Goal: Ask a question

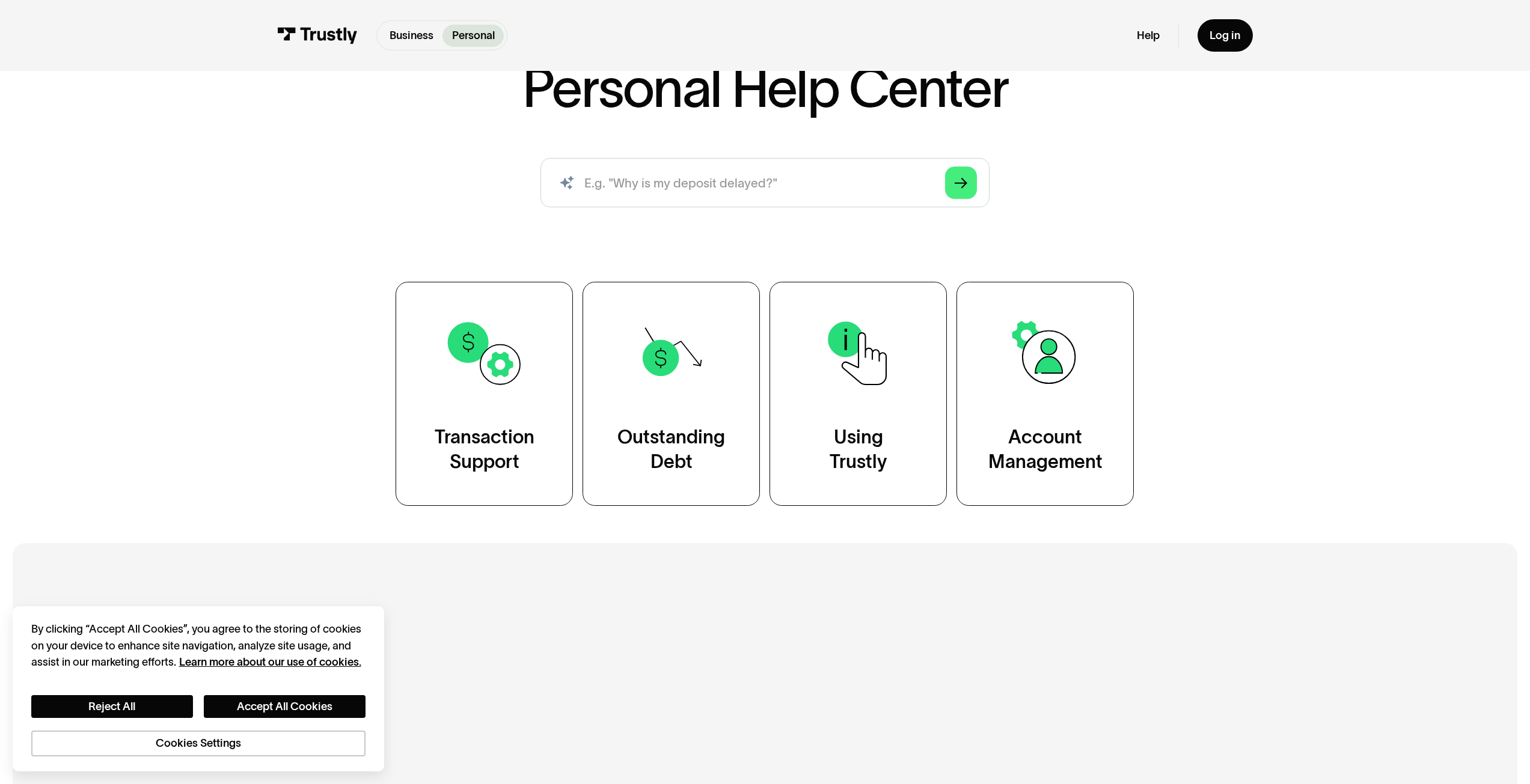
scroll to position [121, 0]
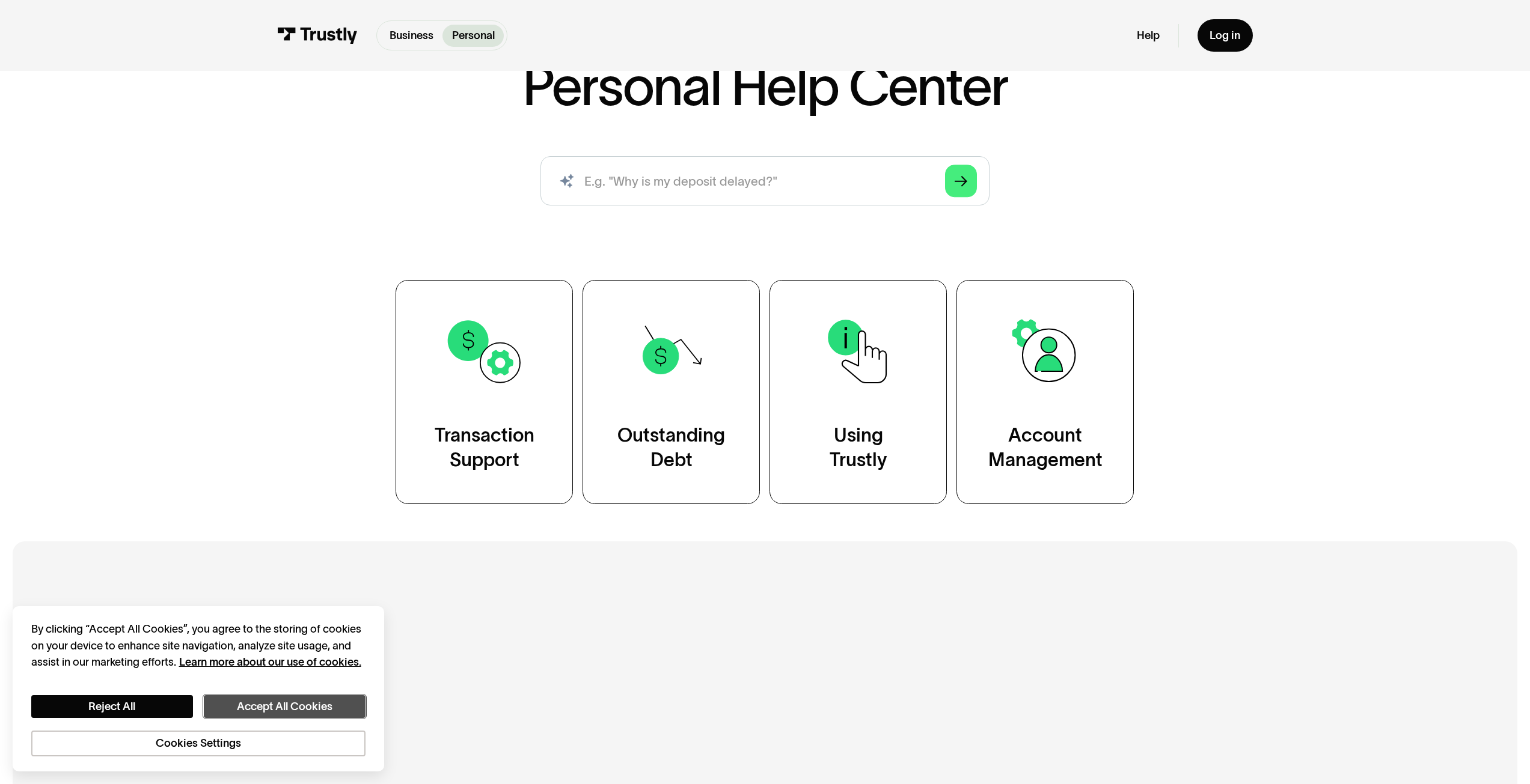
click at [264, 696] on button "Accept All Cookies" at bounding box center [284, 706] width 162 height 24
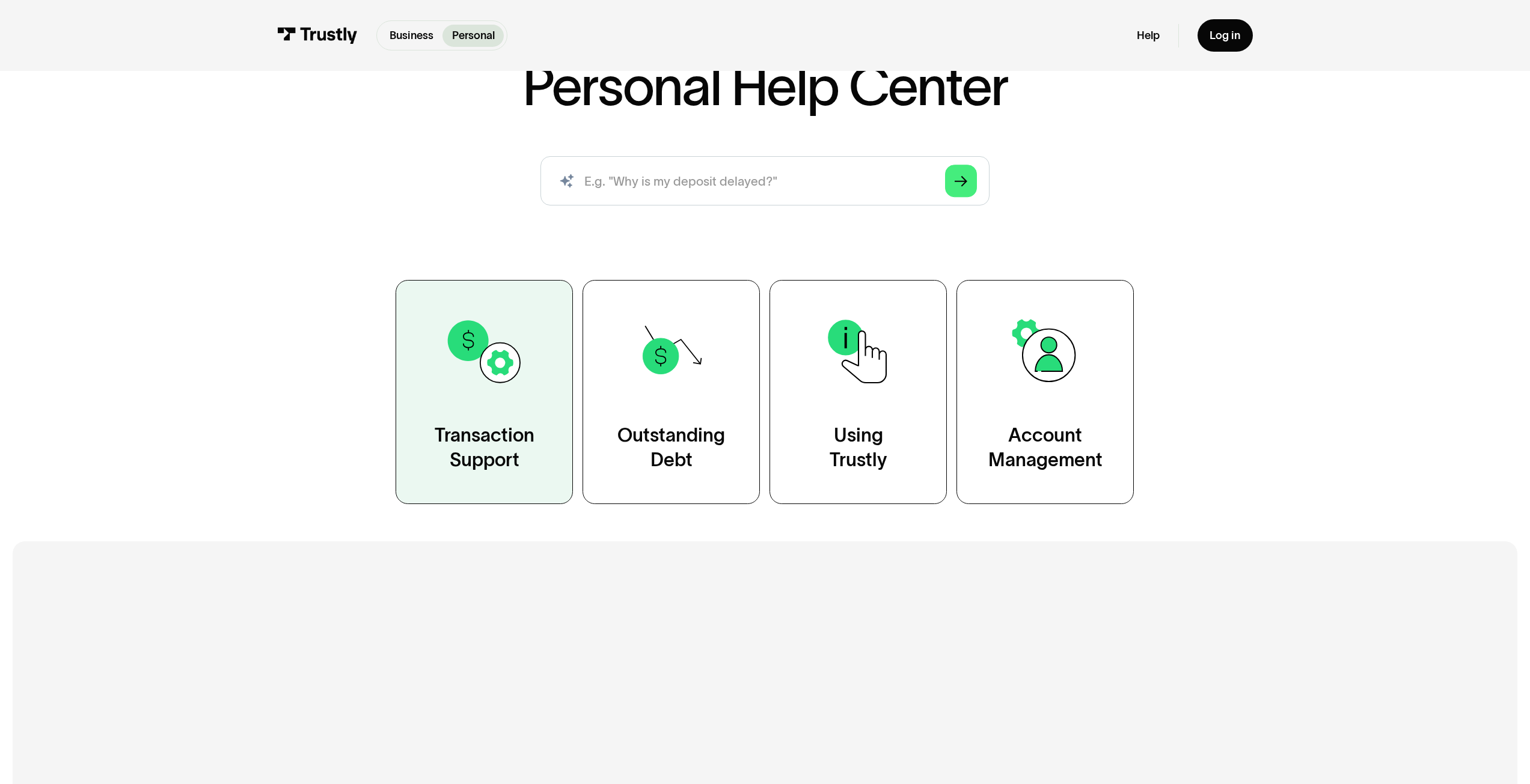
click at [395, 504] on link "Transaction Support" at bounding box center [483, 392] width 177 height 224
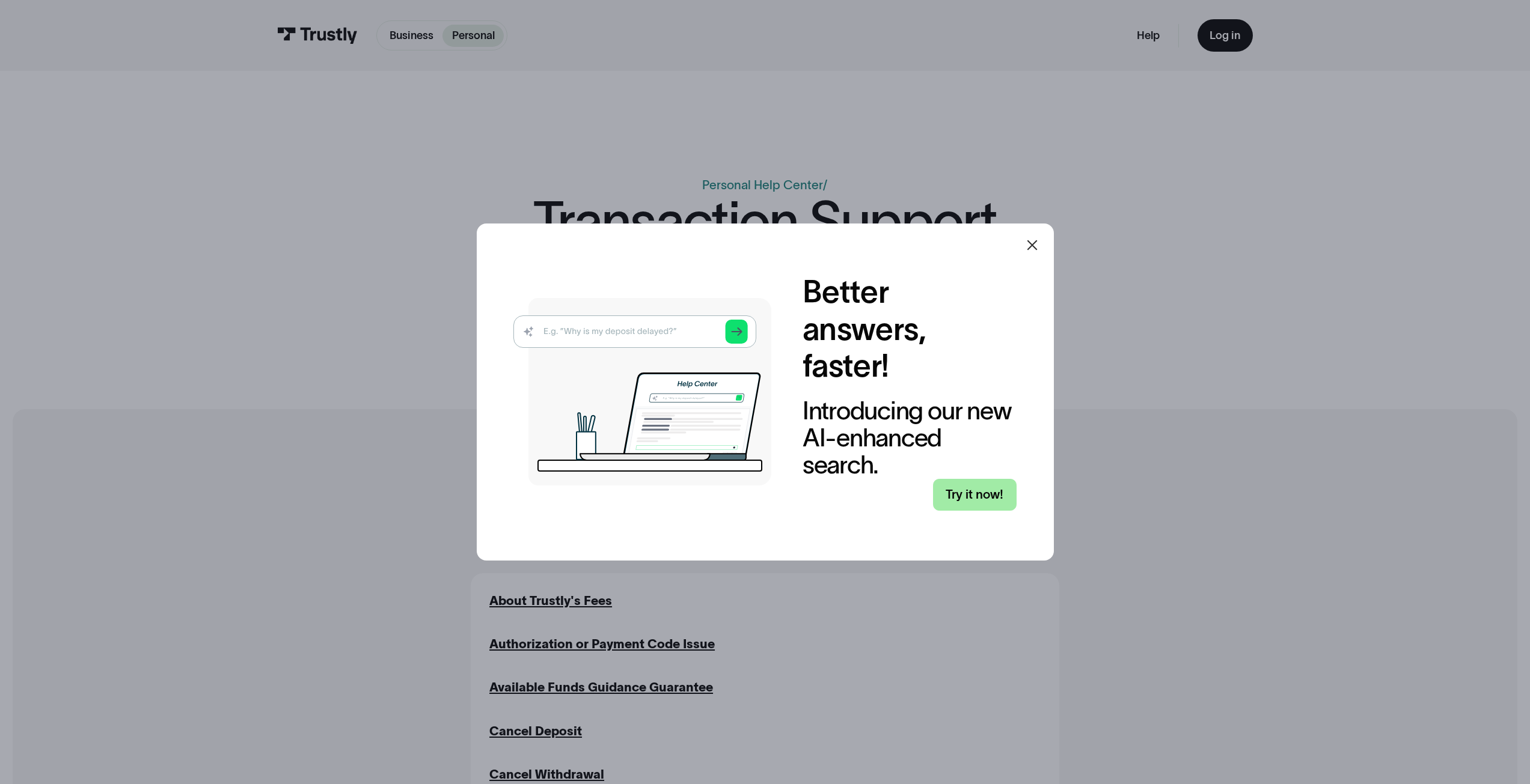
click at [949, 511] on link "Try it now!" at bounding box center [975, 495] width 84 height 32
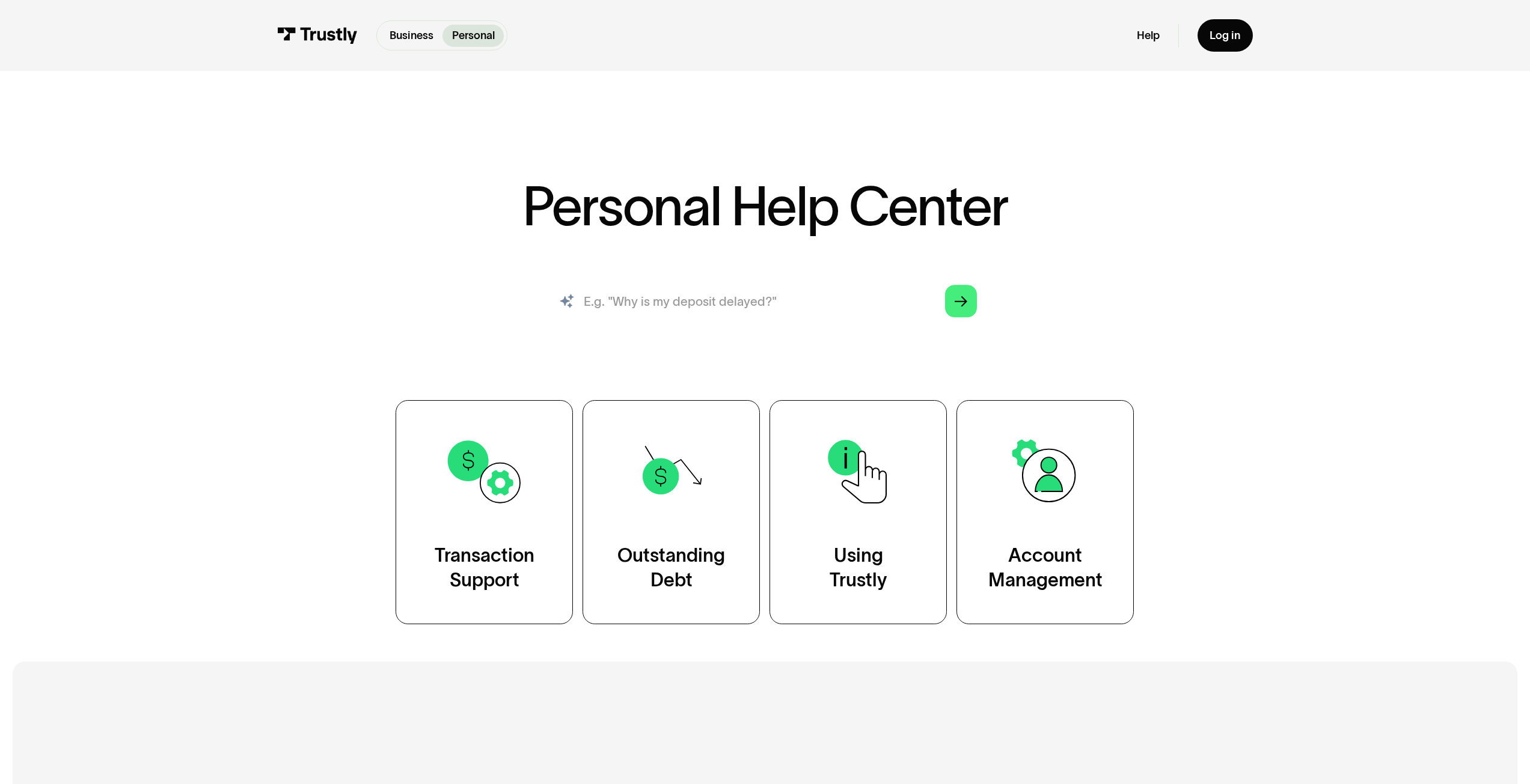
click at [687, 326] on input "search" at bounding box center [765, 301] width 449 height 49
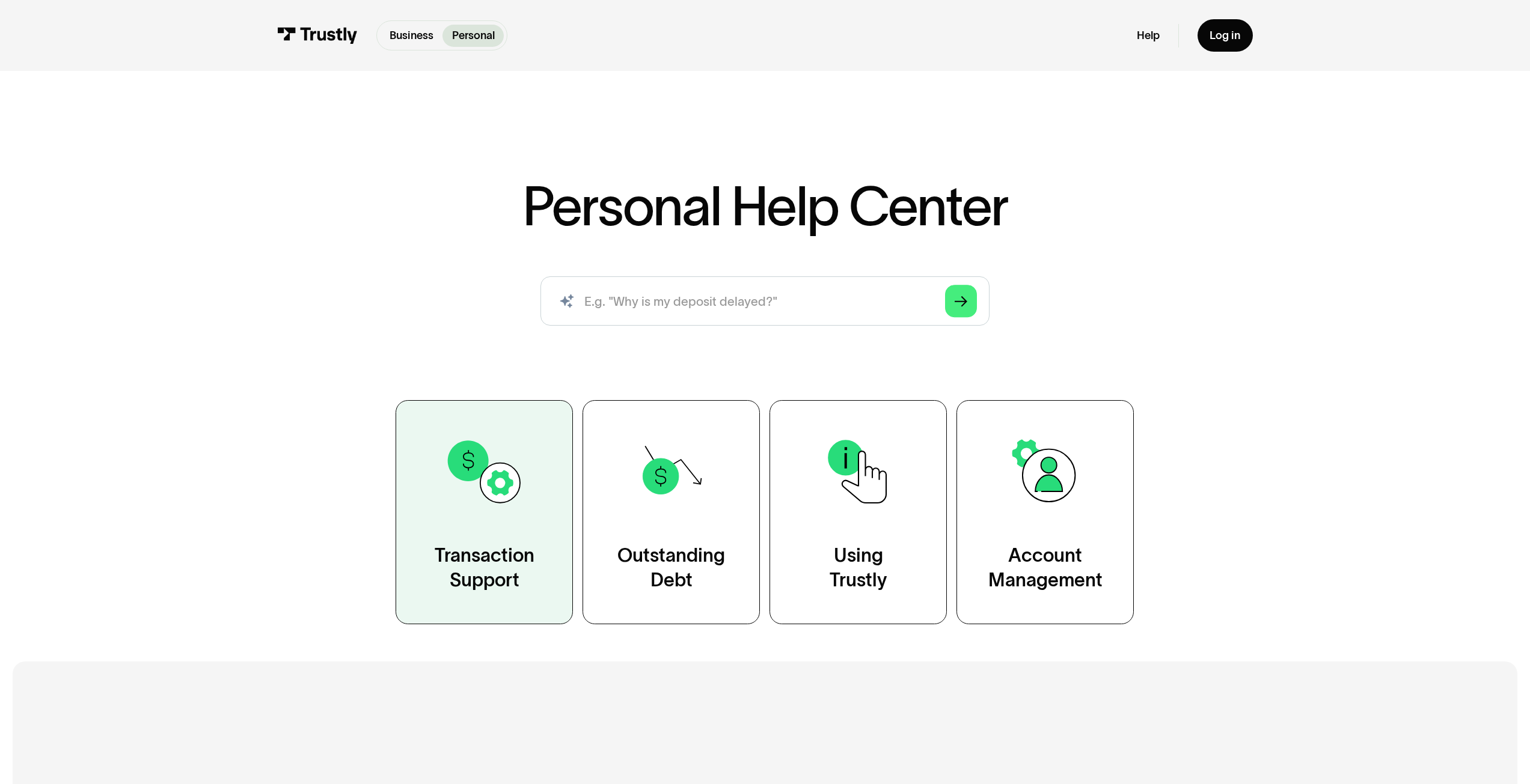
click at [478, 596] on link "Transaction Support" at bounding box center [483, 512] width 177 height 224
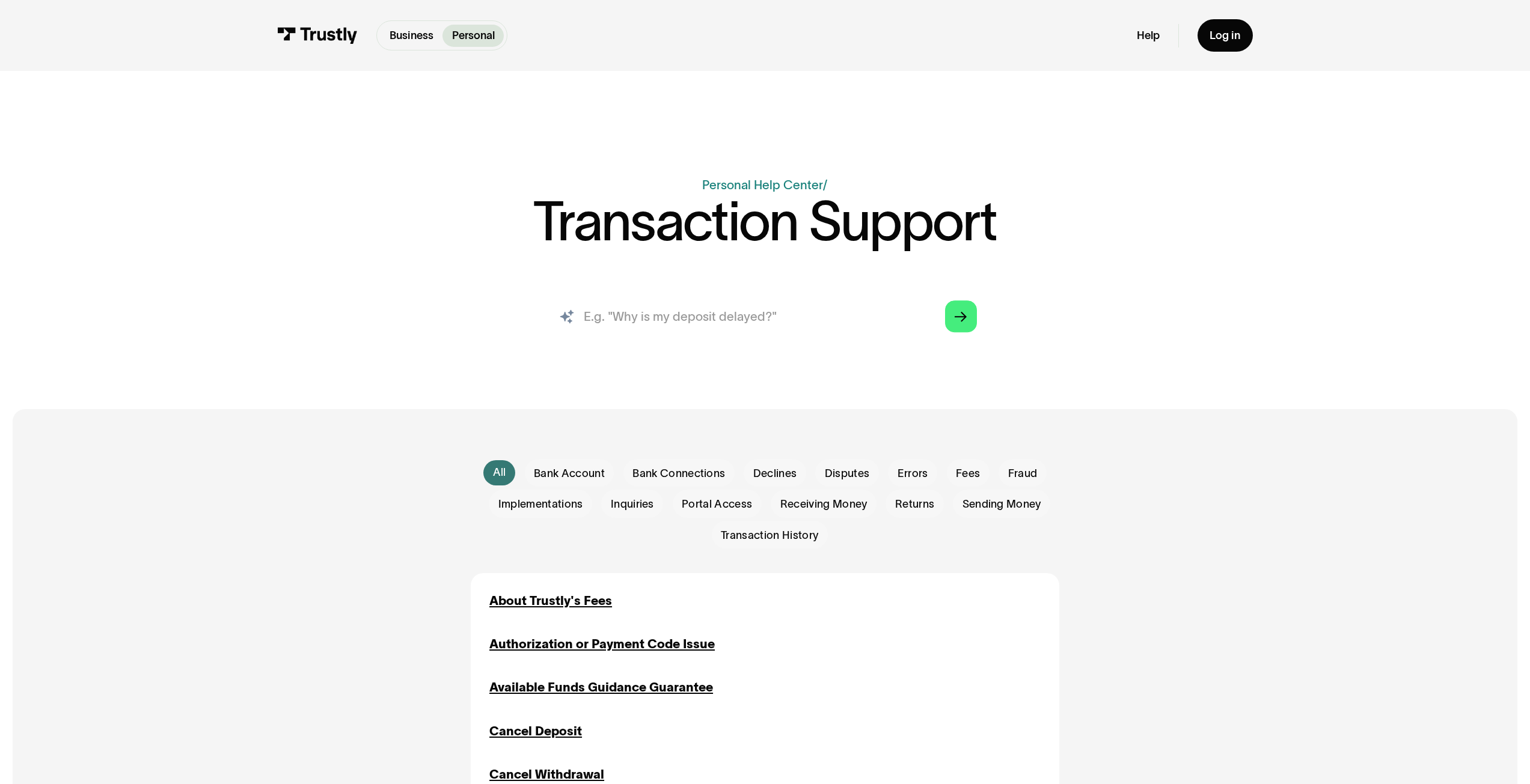
click at [713, 342] on input "search" at bounding box center [765, 316] width 449 height 49
type input "Hi I have made two transactions the past 30 minutes and they all were made thru…"
click at [977, 333] on link "Arrow Right" at bounding box center [961, 316] width 32 height 32
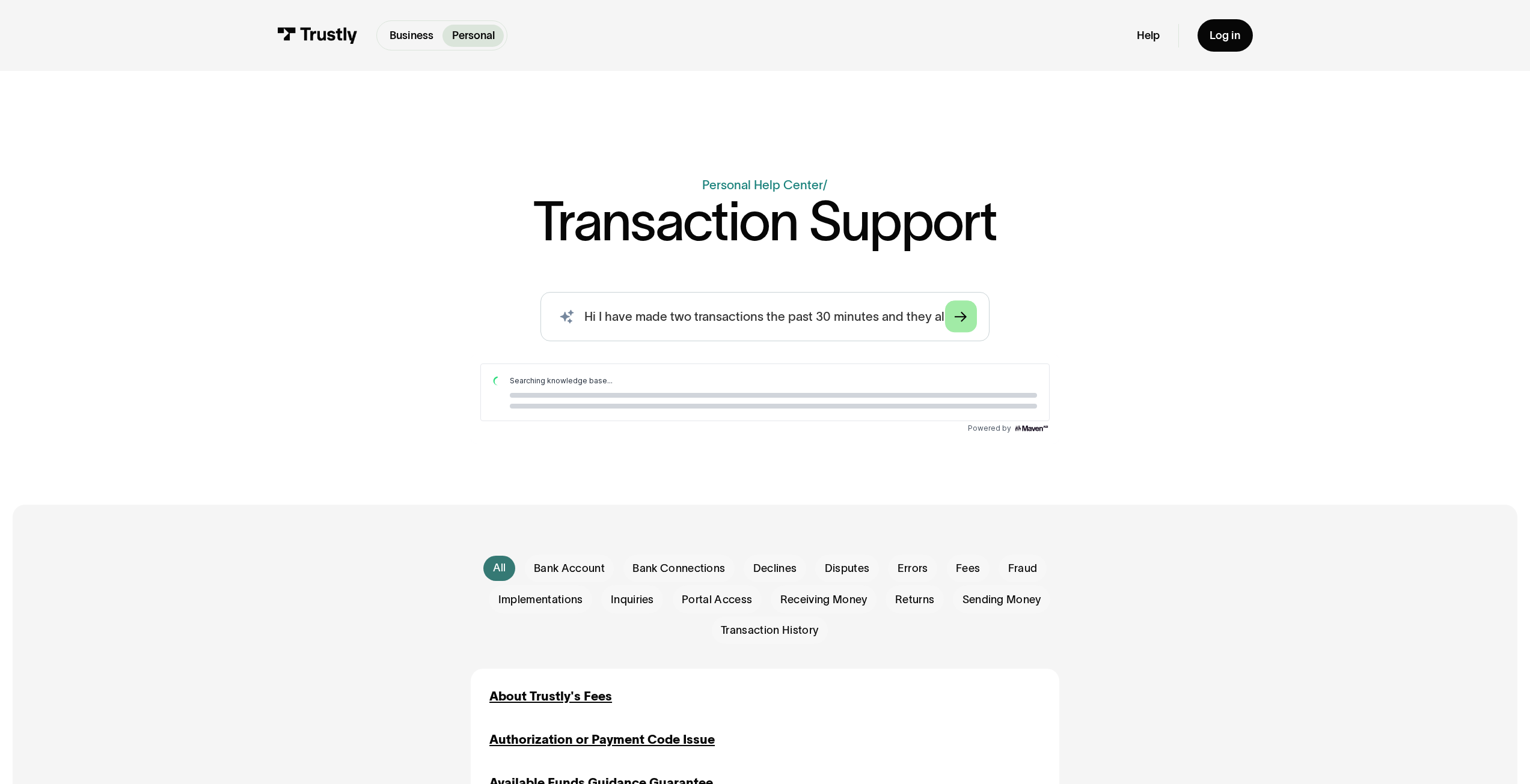
scroll to position [0, 0]
click at [967, 324] on icon "Arrow Right" at bounding box center [961, 316] width 12 height 13
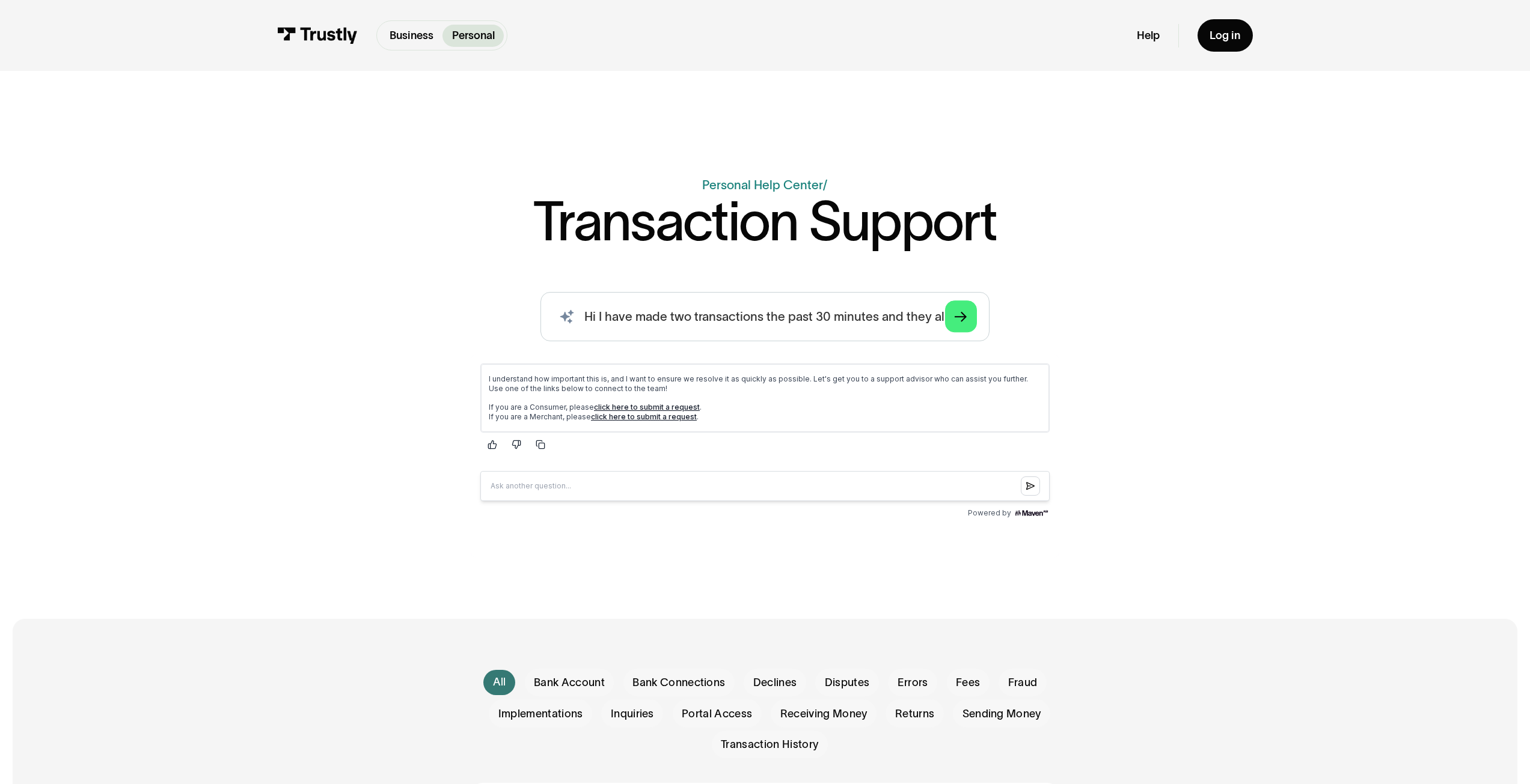
click at [693, 411] on link "click here to submit a request" at bounding box center [646, 406] width 106 height 9
click at [680, 411] on link "click here to submit a request" at bounding box center [646, 406] width 106 height 9
